Goal: Complete application form

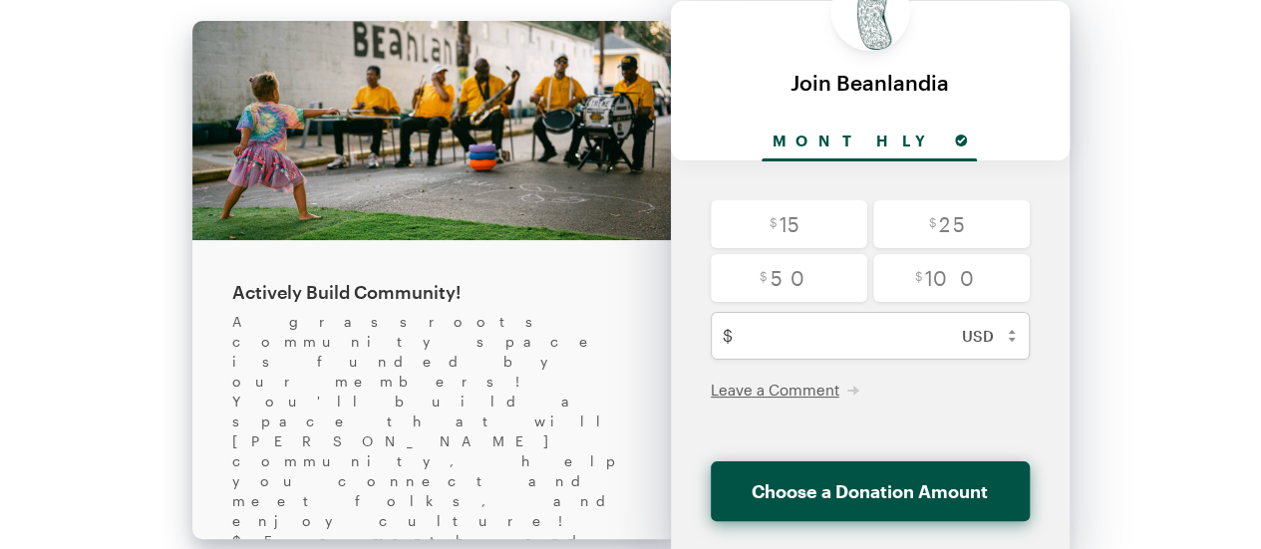
scroll to position [185, 0]
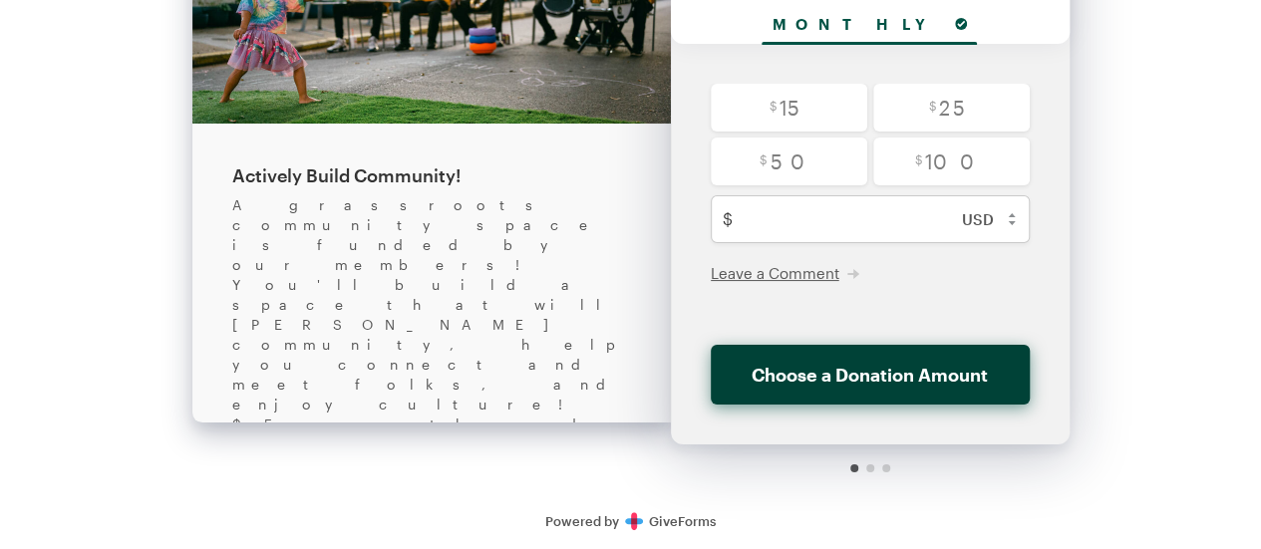
scroll to position [185, 0]
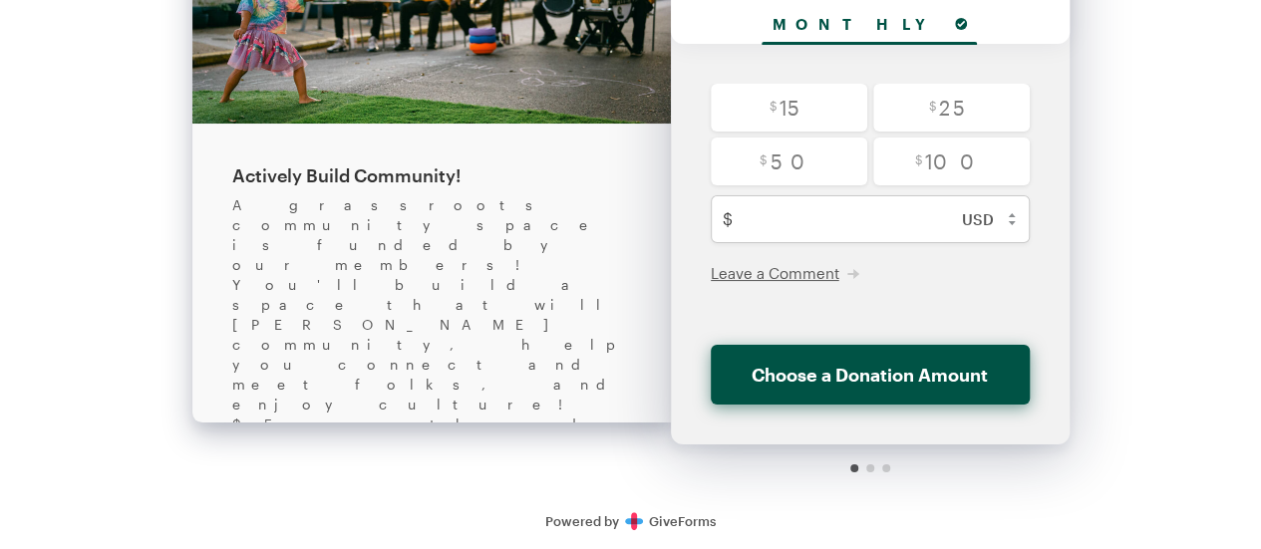
click at [870, 470] on div at bounding box center [870, 469] width 399 height 48
click at [870, 470] on div at bounding box center [871, 469] width 8 height 8
